Goal: Task Accomplishment & Management: Use online tool/utility

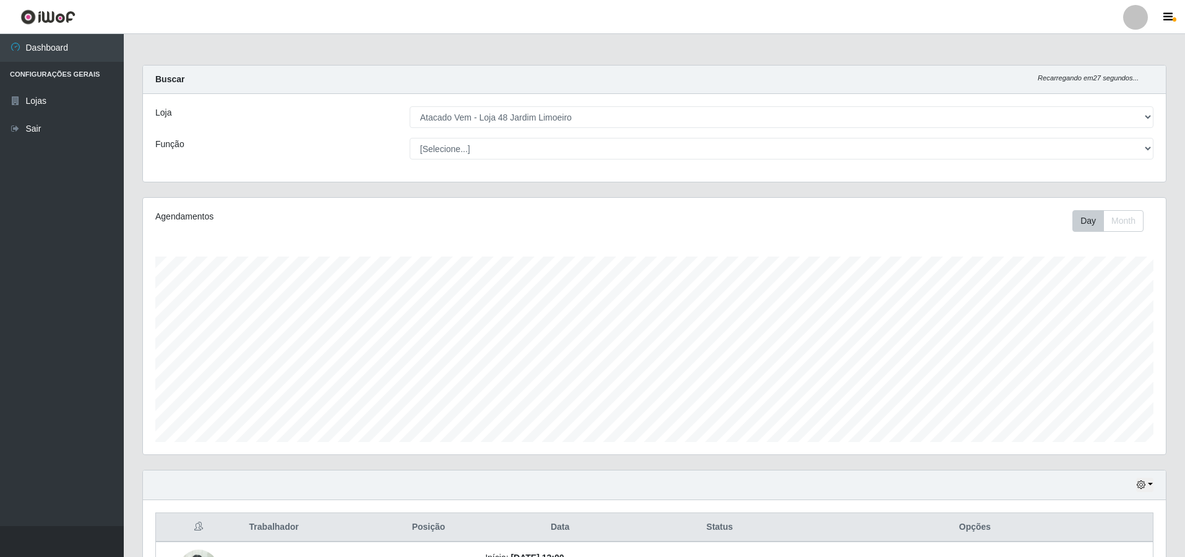
select select "449"
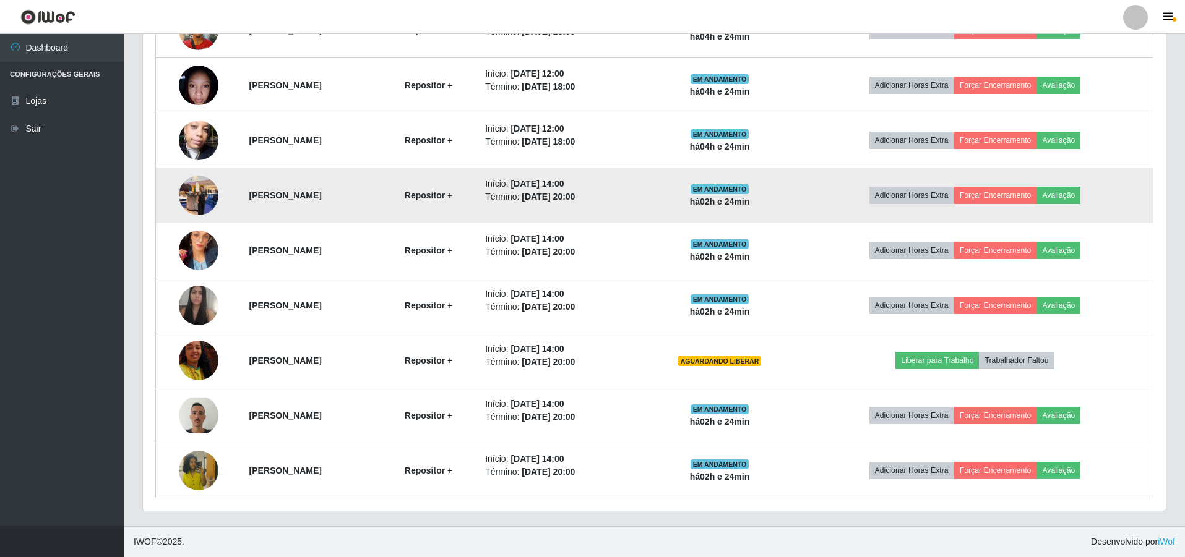
scroll to position [257, 1023]
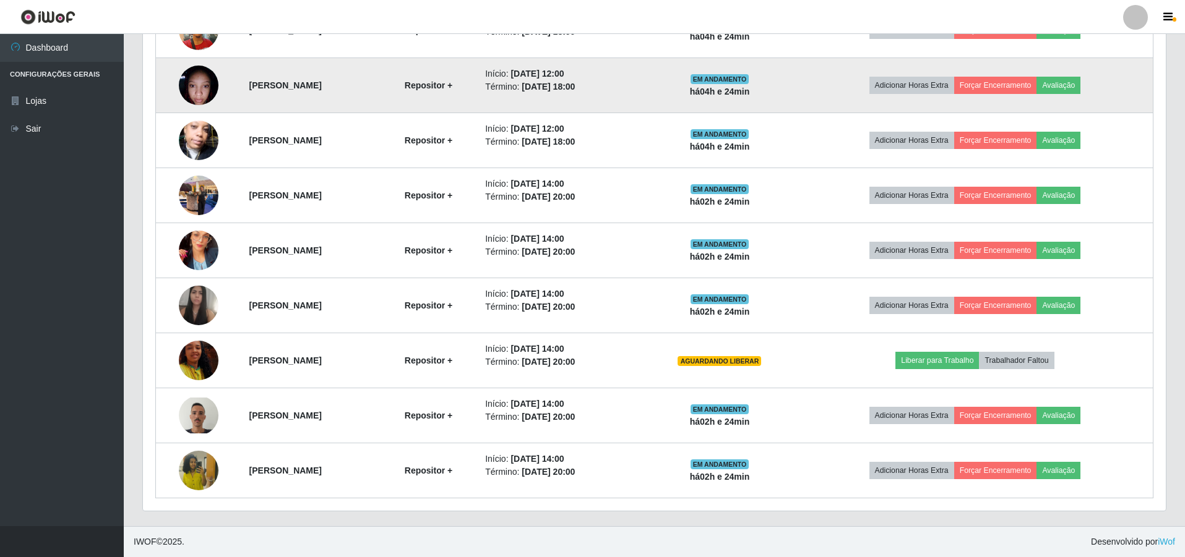
click at [379, 94] on td "[PERSON_NAME]" at bounding box center [310, 85] width 137 height 55
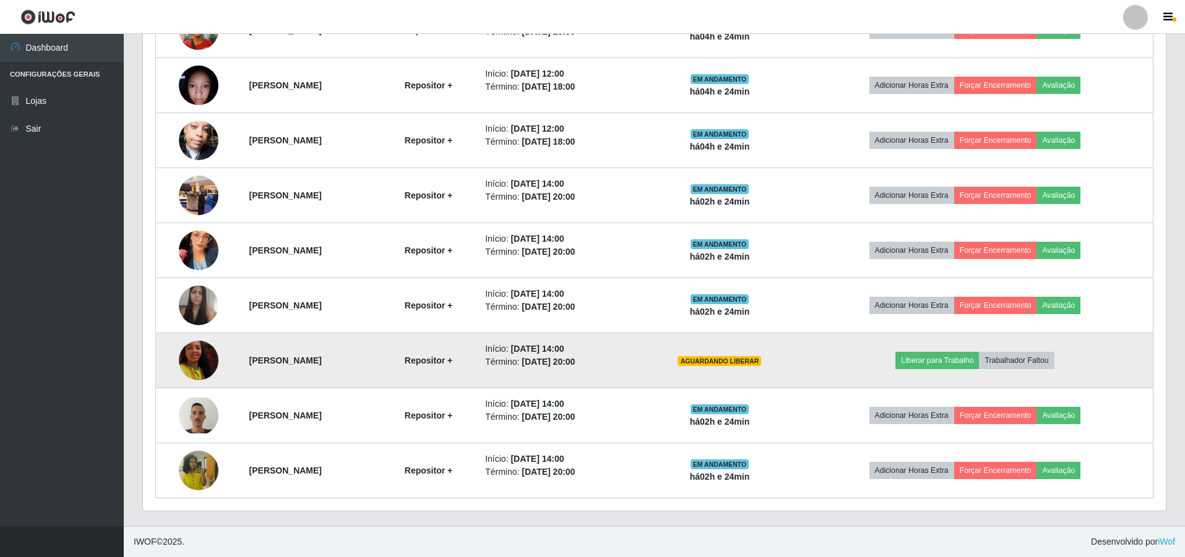
click at [197, 367] on img at bounding box center [199, 360] width 40 height 71
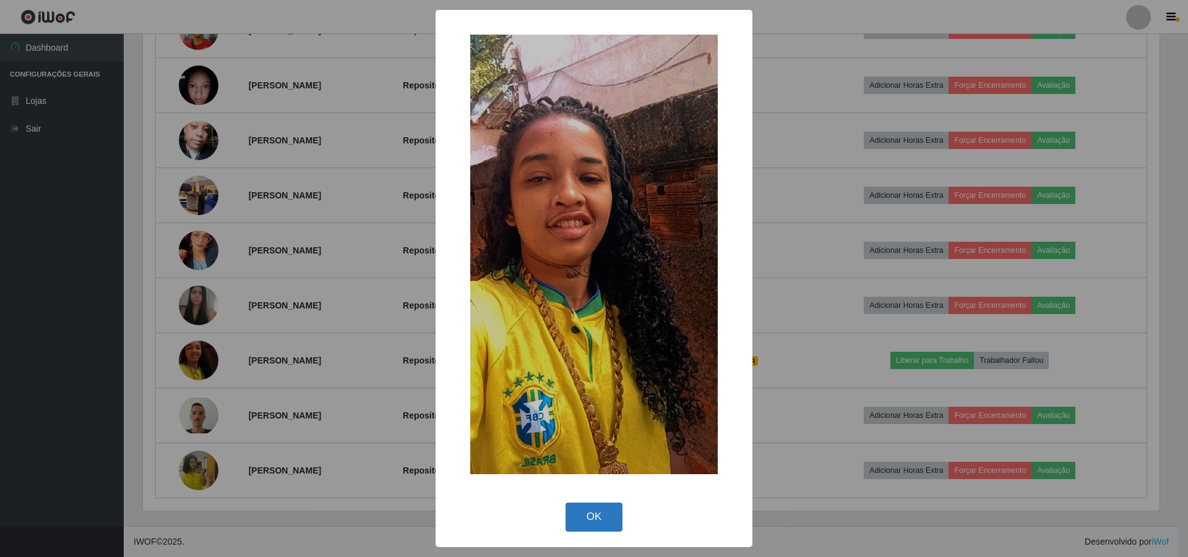
click at [582, 520] on button "OK" at bounding box center [594, 517] width 58 height 29
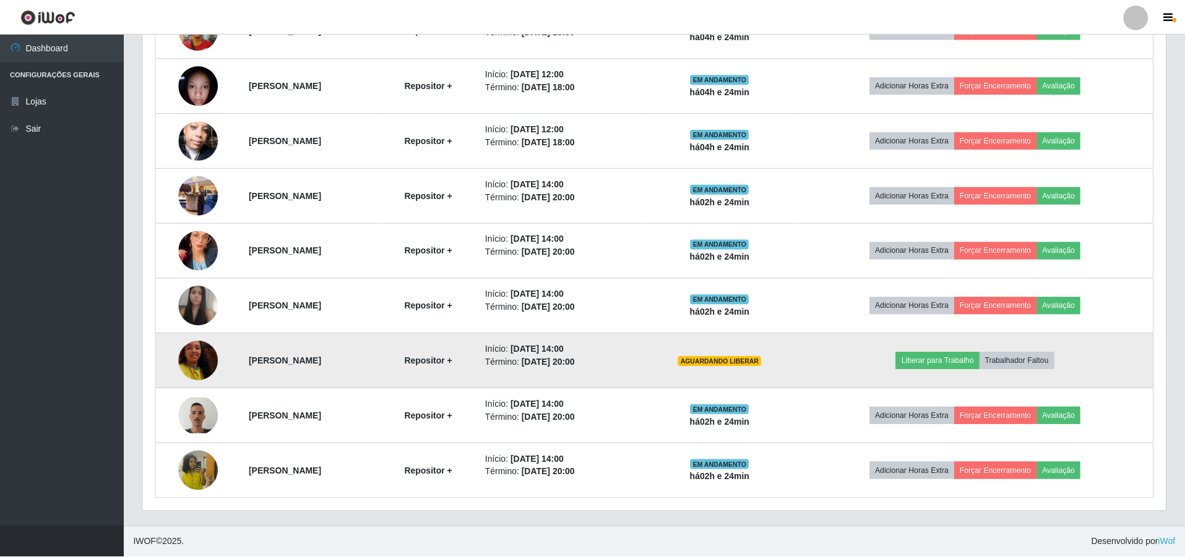
scroll to position [257, 1023]
click at [1033, 361] on button "Trabalhador Faltou" at bounding box center [1016, 360] width 75 height 17
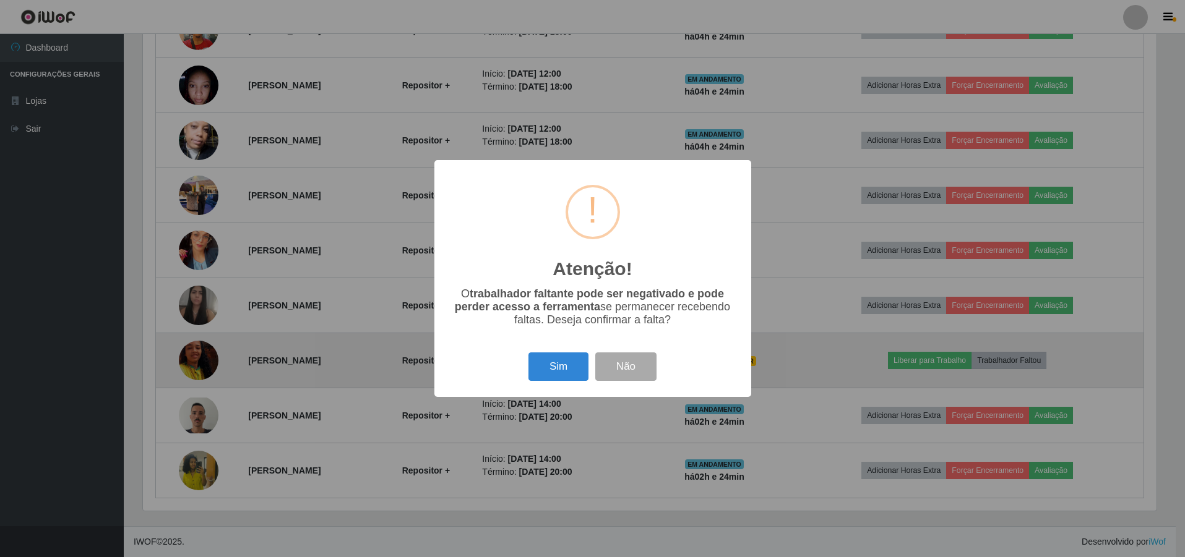
scroll to position [257, 1016]
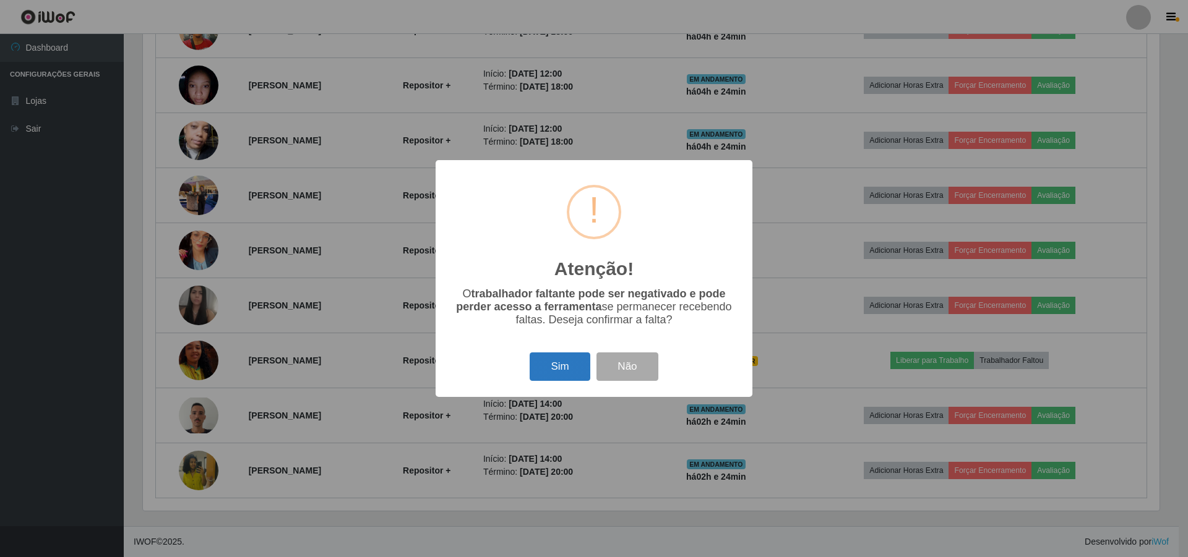
click at [552, 374] on button "Sim" at bounding box center [560, 367] width 60 height 29
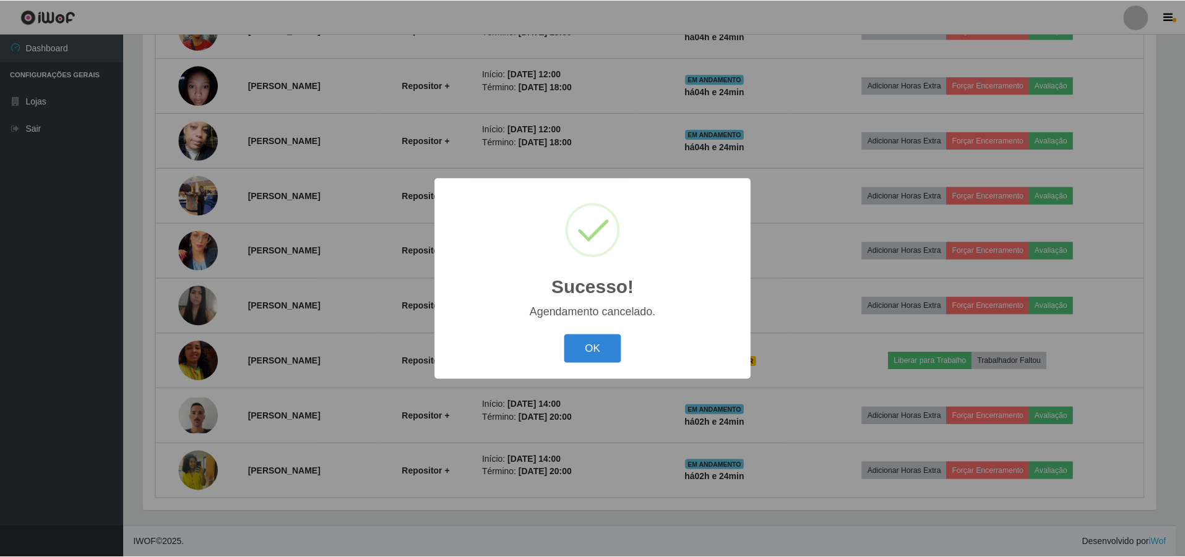
scroll to position [539, 0]
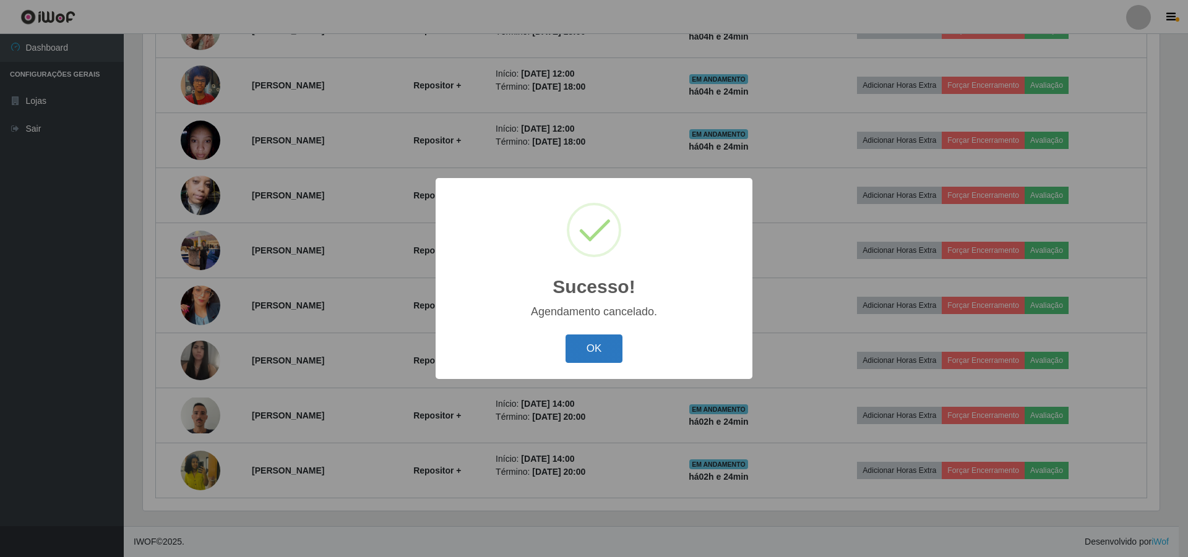
click at [583, 352] on button "OK" at bounding box center [594, 349] width 58 height 29
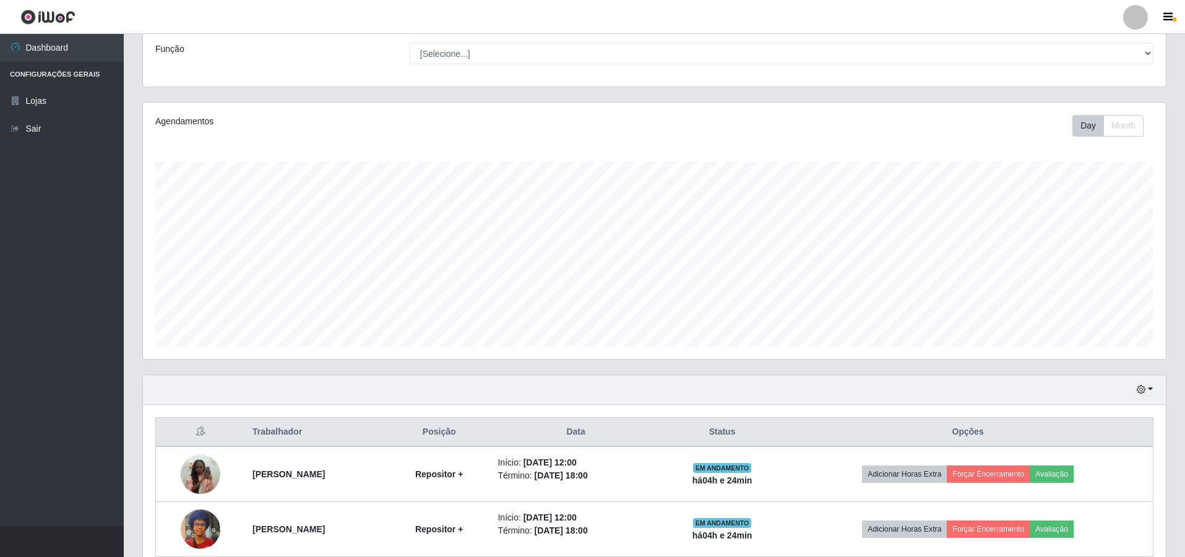
scroll to position [247, 0]
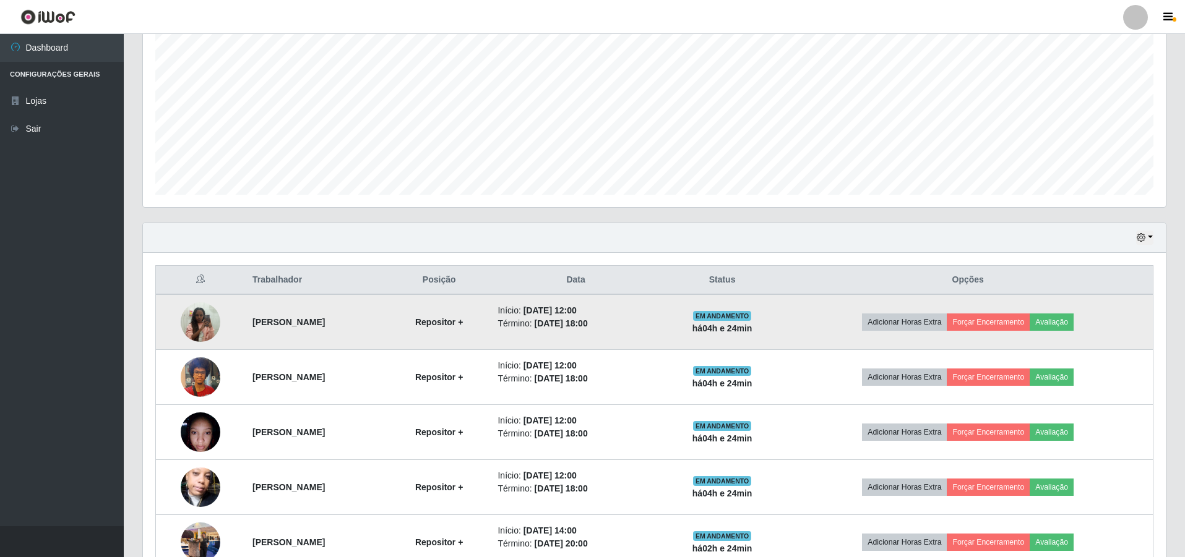
click at [192, 319] on img at bounding box center [201, 322] width 40 height 53
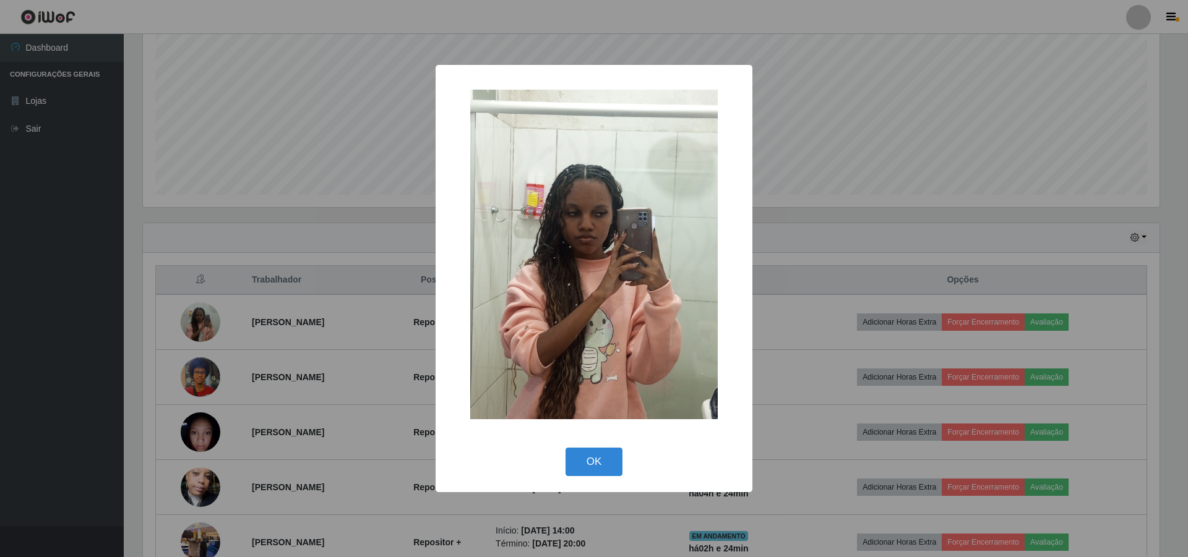
click at [672, 280] on img at bounding box center [593, 255] width 247 height 330
click at [607, 464] on button "OK" at bounding box center [594, 462] width 58 height 29
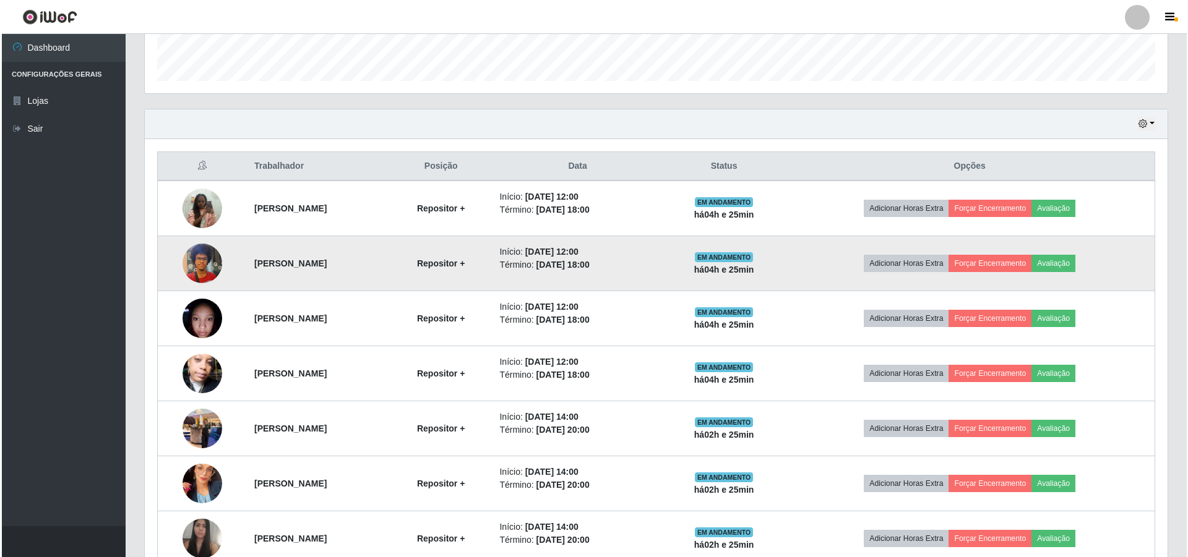
scroll to position [539, 0]
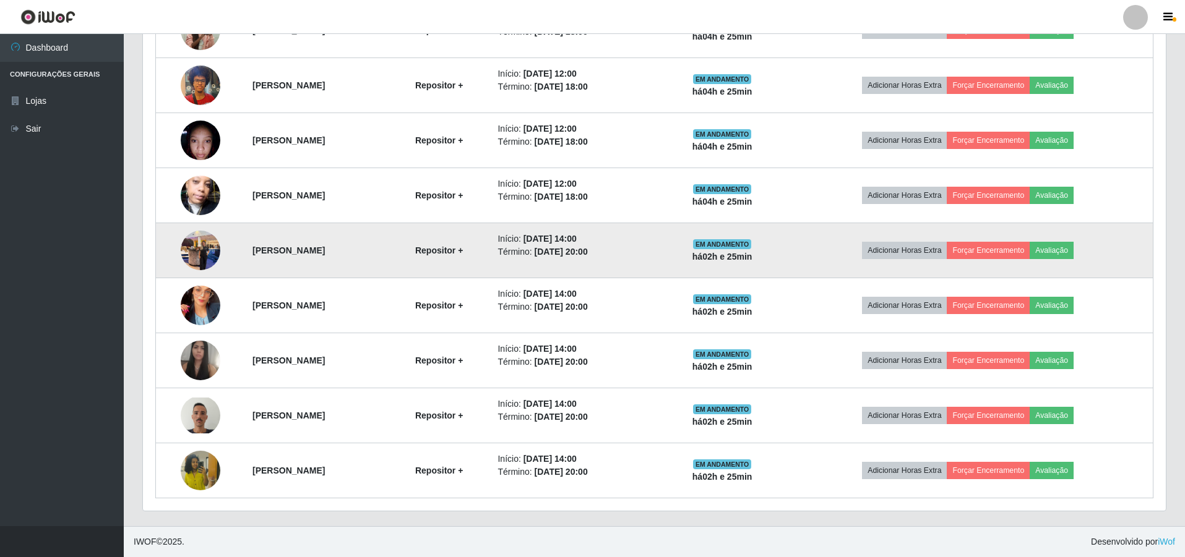
click at [186, 247] on img at bounding box center [201, 250] width 40 height 53
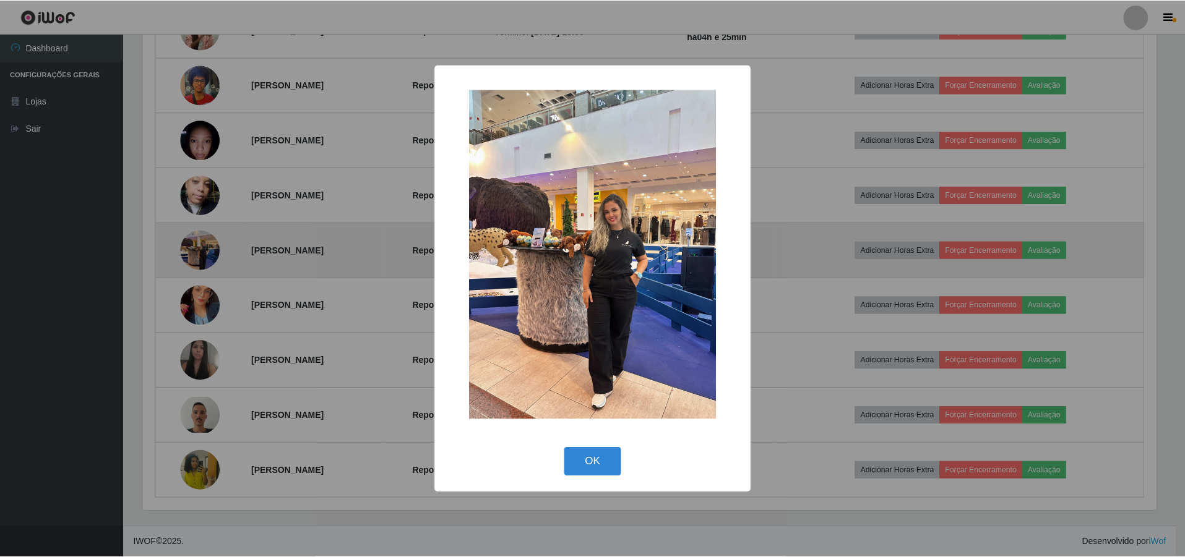
scroll to position [257, 1016]
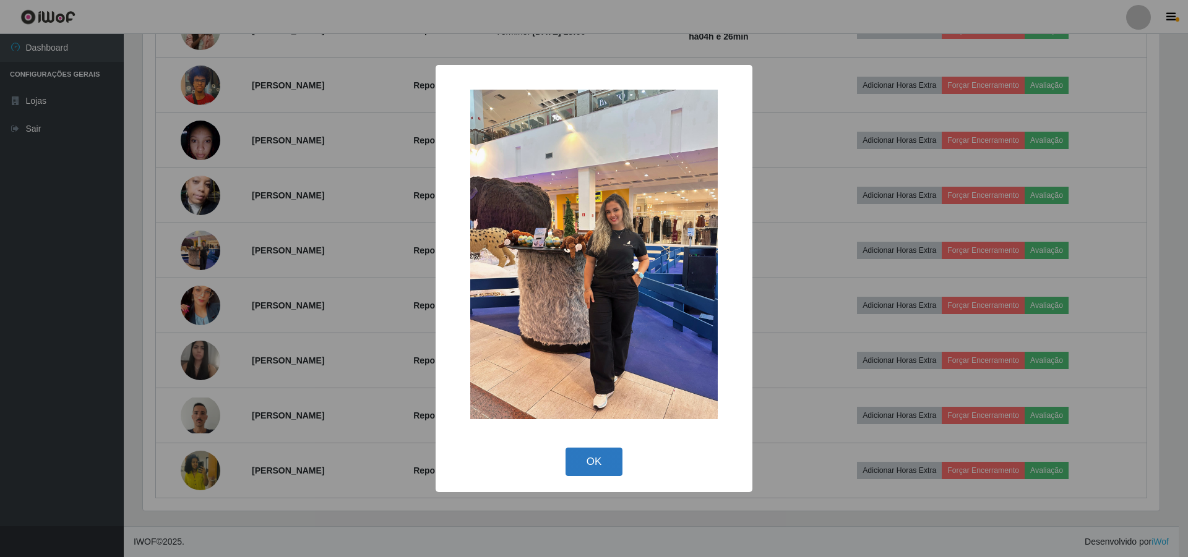
click at [595, 460] on button "OK" at bounding box center [594, 462] width 58 height 29
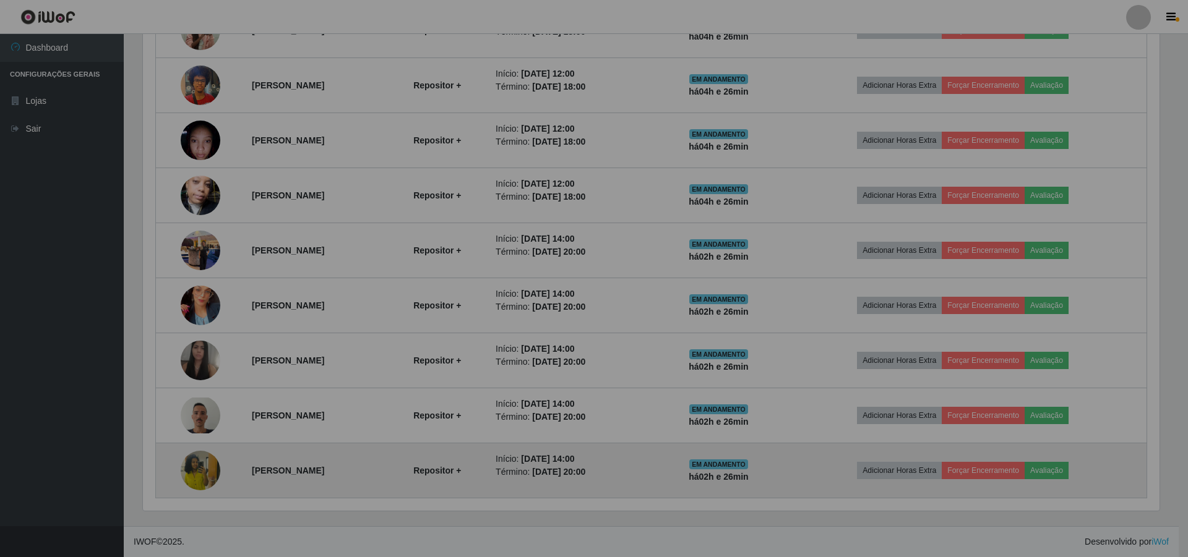
scroll to position [257, 1023]
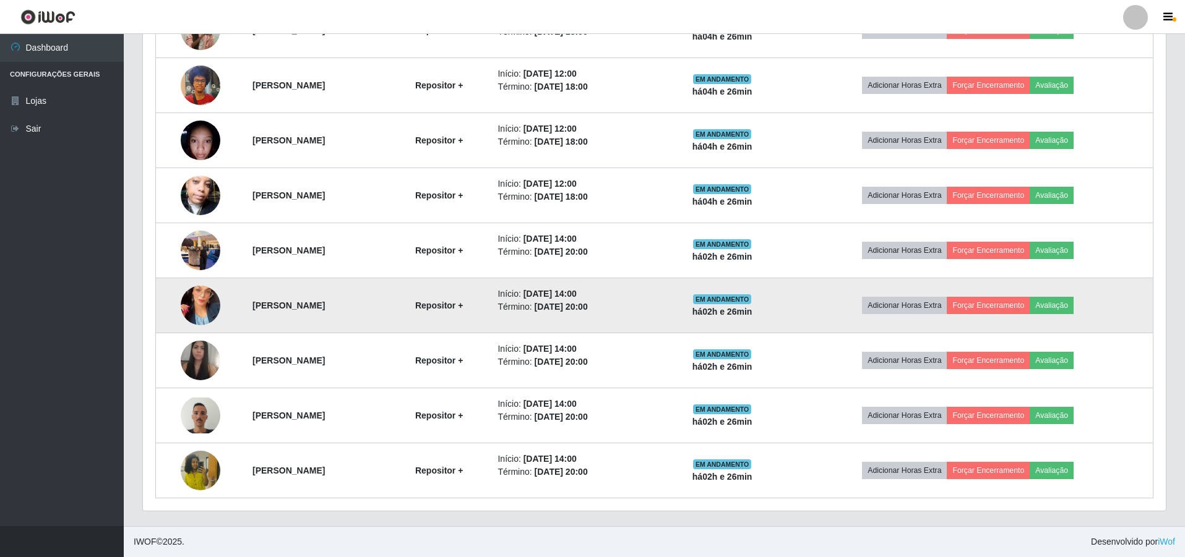
click at [187, 305] on img at bounding box center [201, 305] width 40 height 71
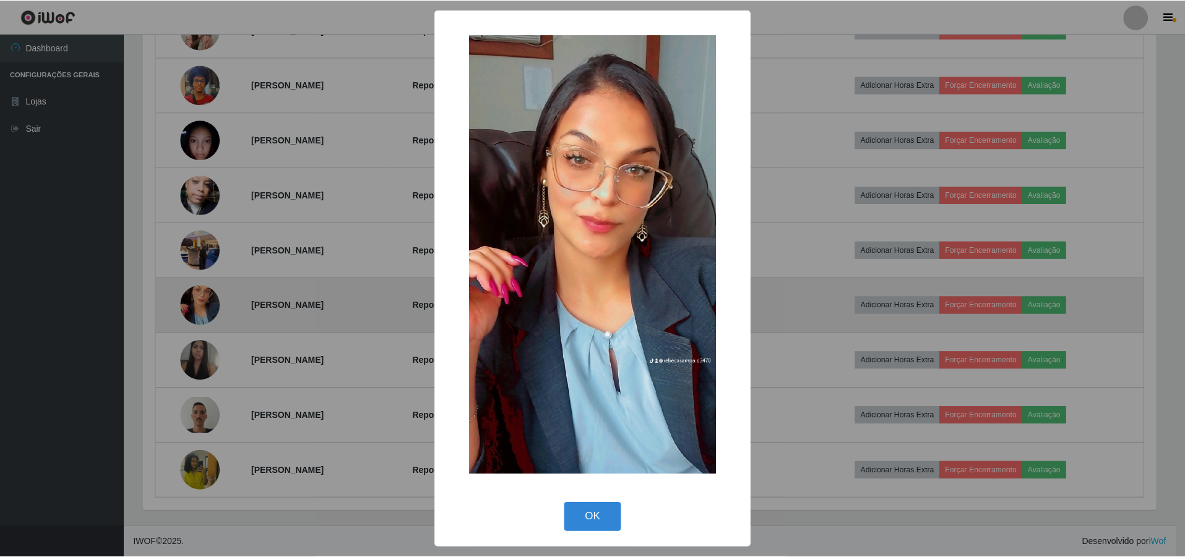
scroll to position [257, 1016]
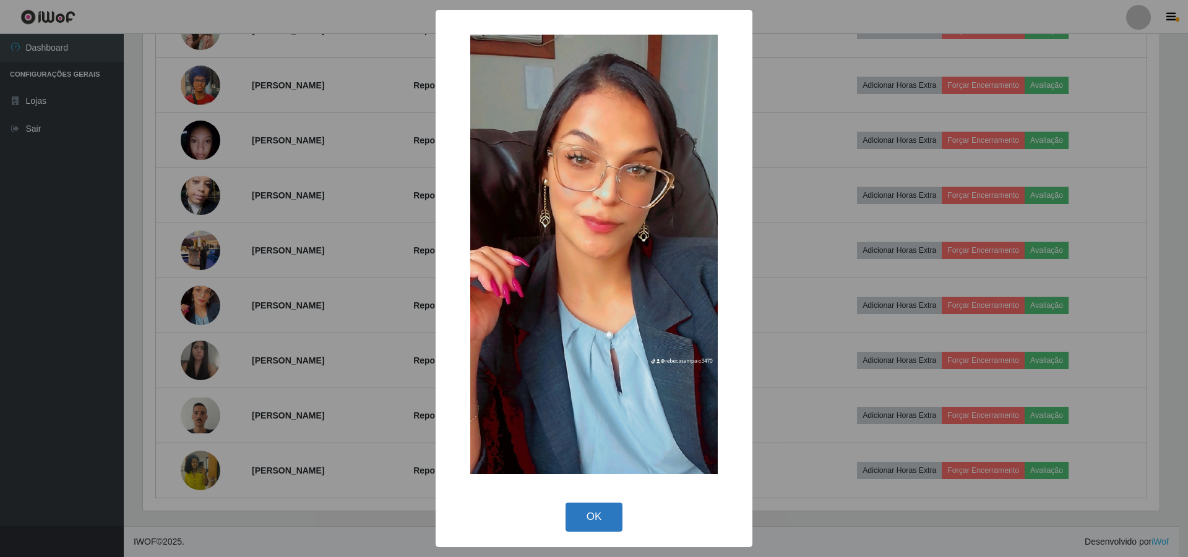
click at [589, 524] on button "OK" at bounding box center [594, 517] width 58 height 29
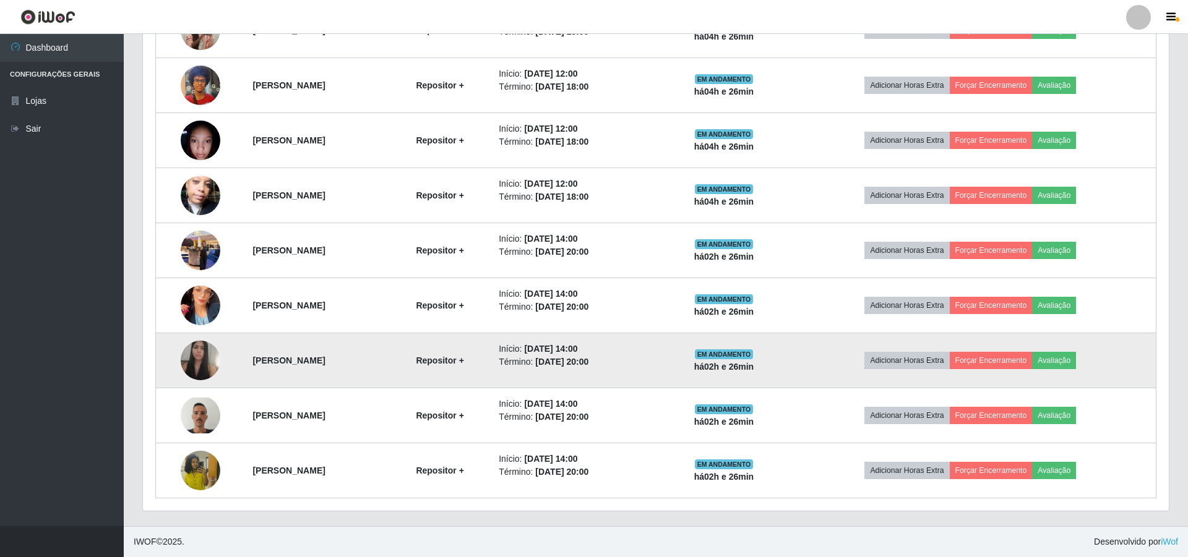
scroll to position [257, 1023]
click at [204, 345] on img at bounding box center [201, 360] width 40 height 51
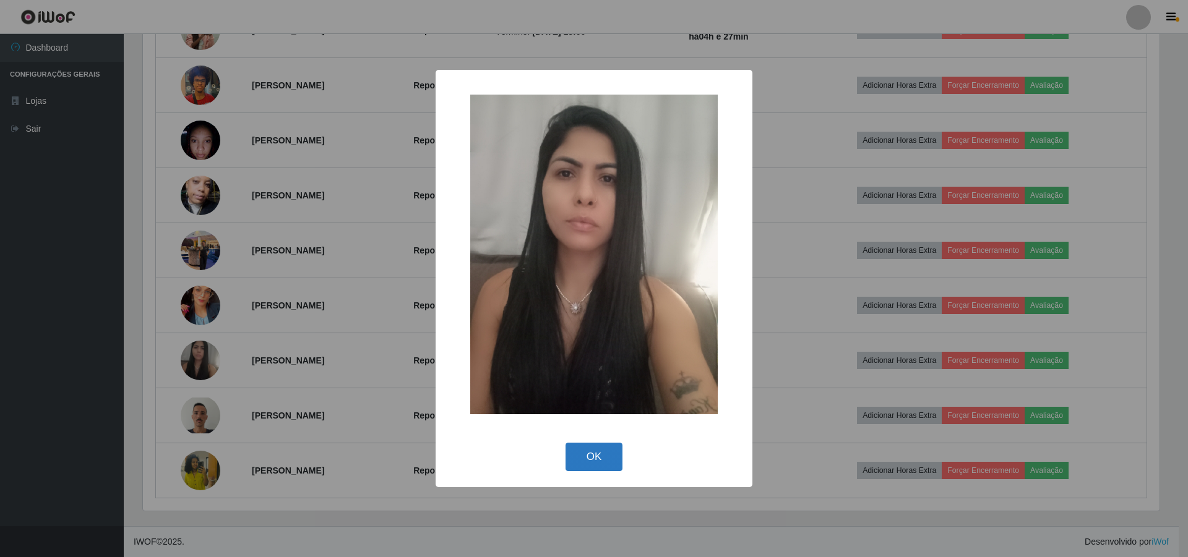
click at [575, 460] on button "OK" at bounding box center [594, 457] width 58 height 29
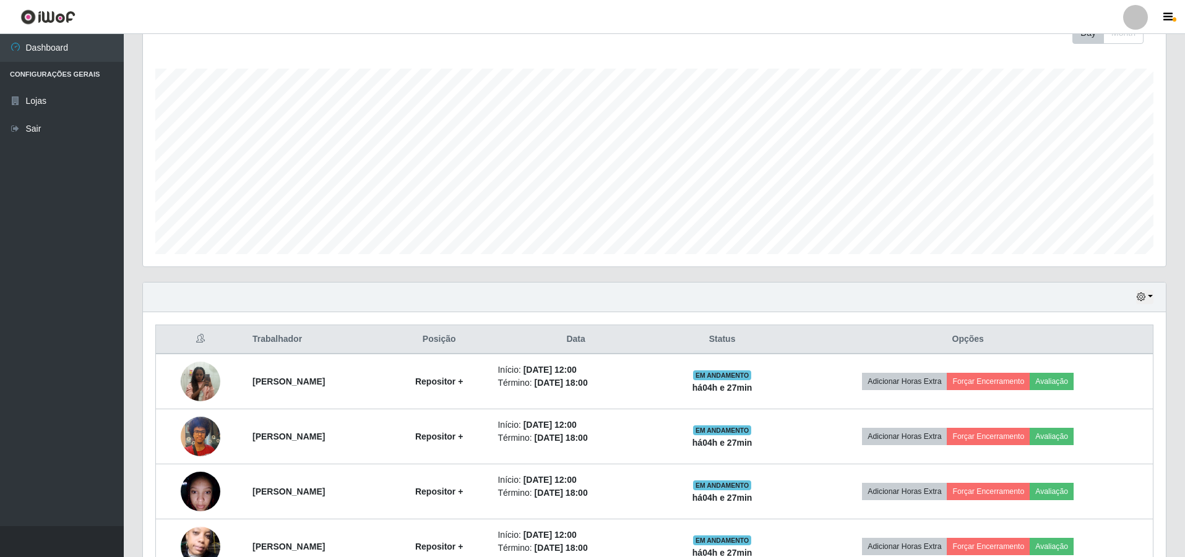
scroll to position [0, 0]
